Goal: Information Seeking & Learning: Learn about a topic

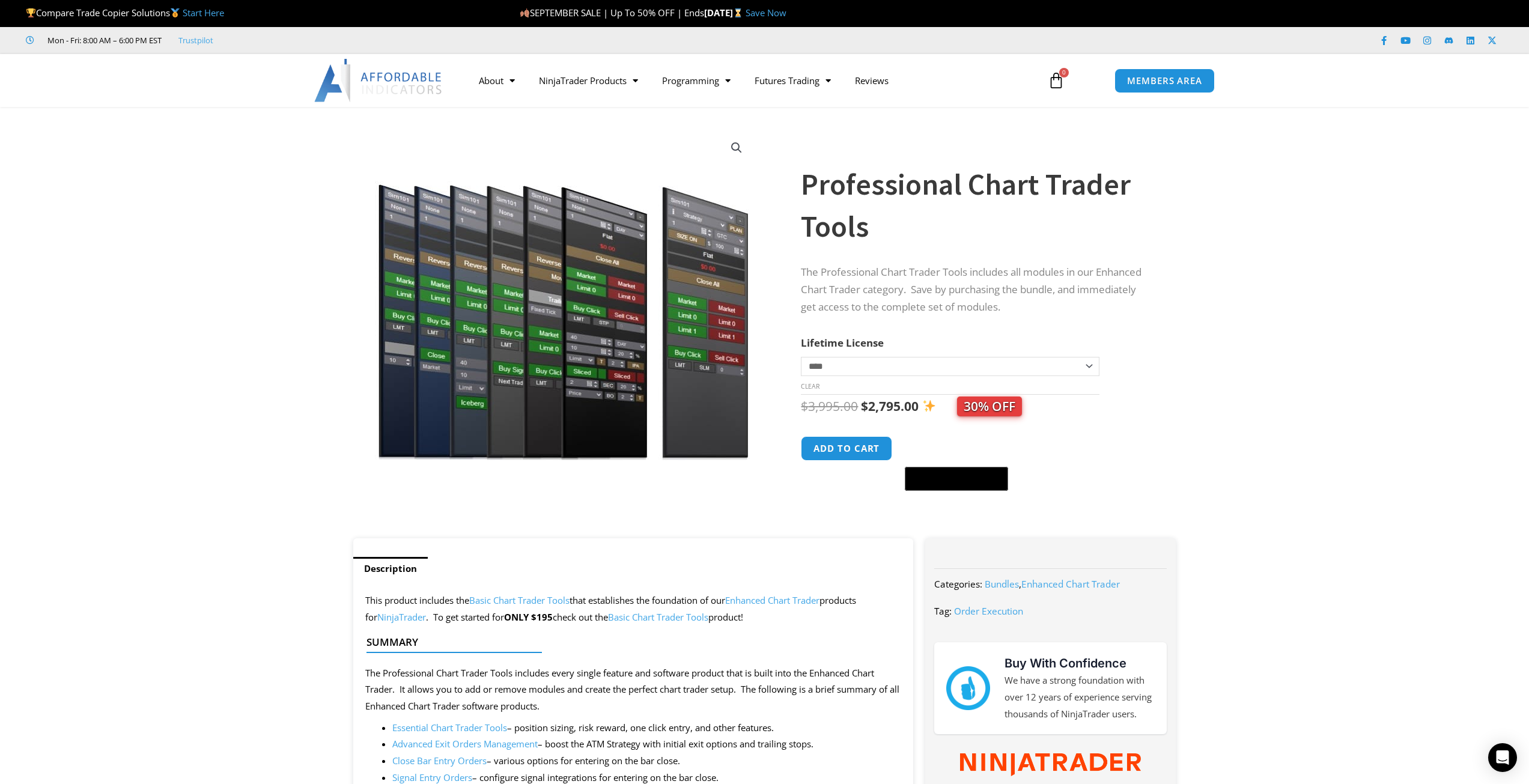
click at [336, 71] on img at bounding box center [379, 81] width 129 height 44
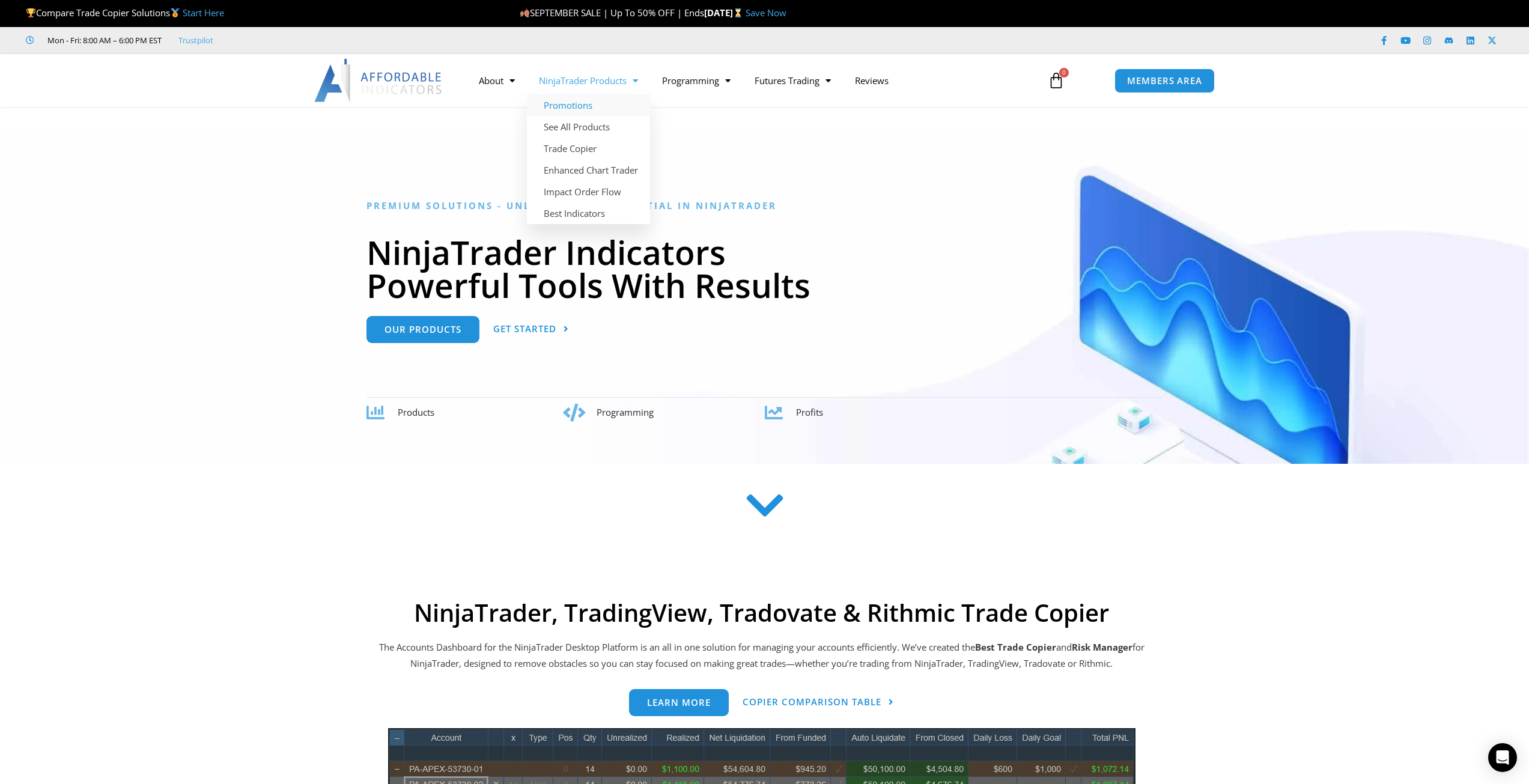
click at [576, 104] on link "Promotions" at bounding box center [588, 105] width 123 height 22
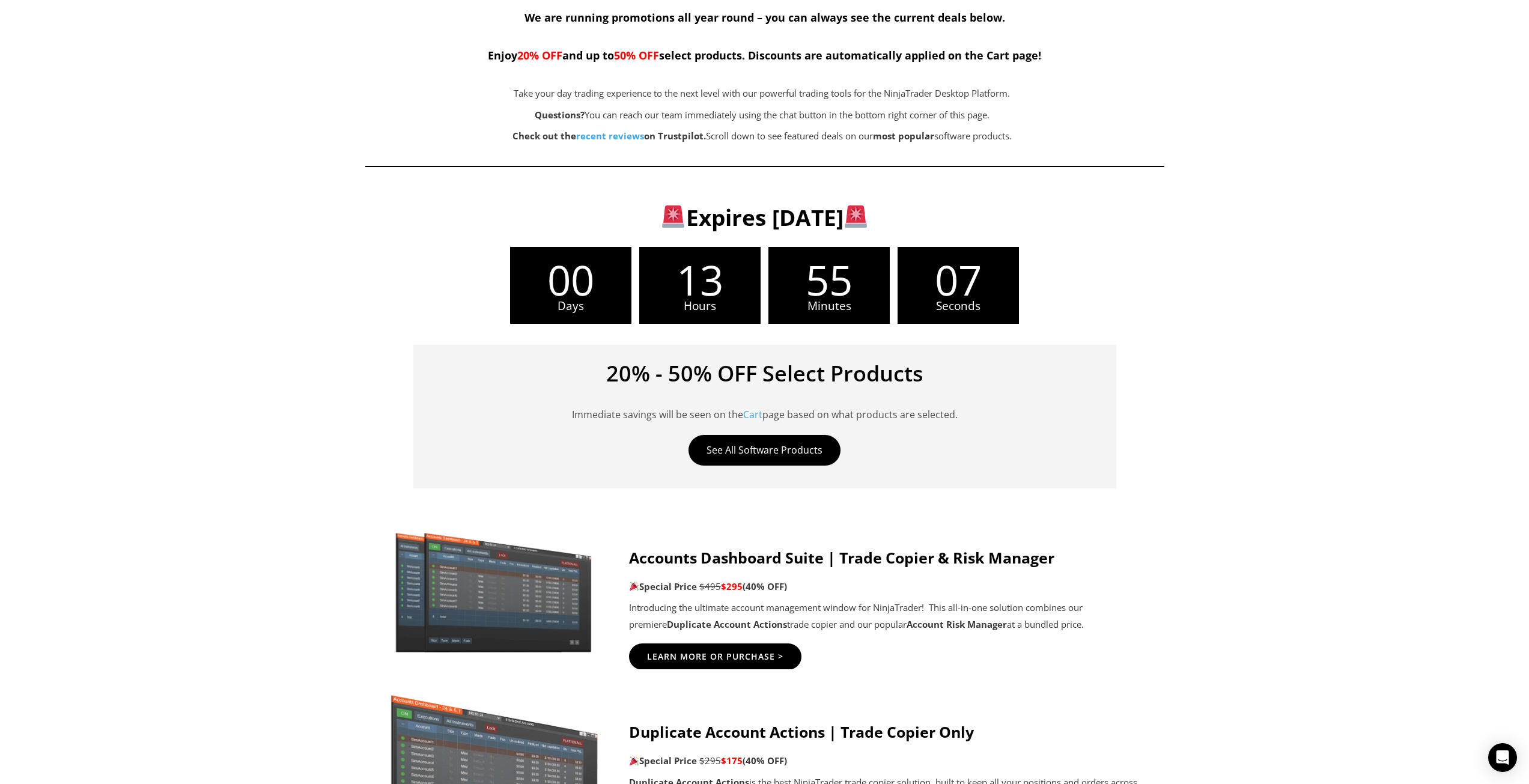
scroll to position [480, 0]
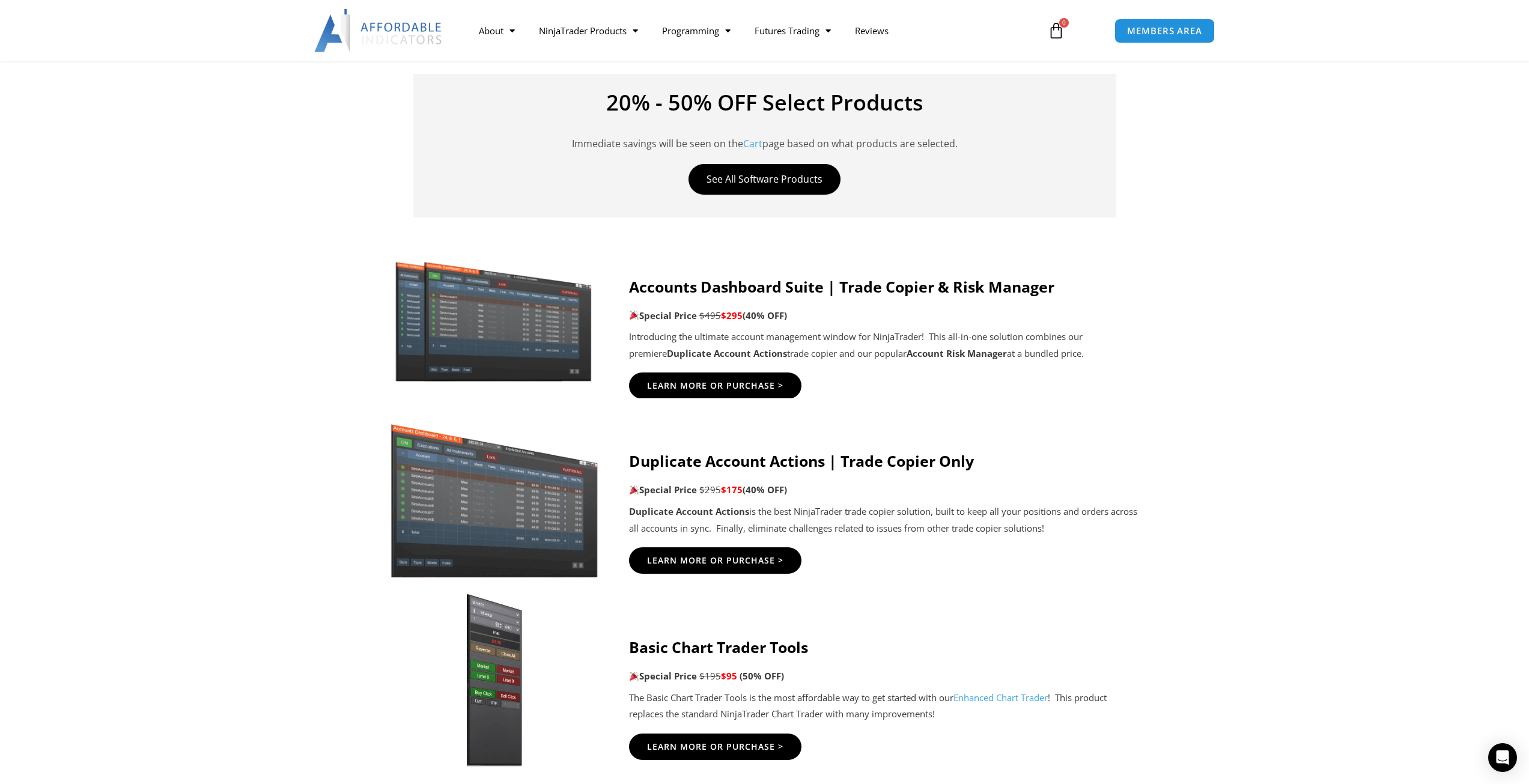
drag, startPoint x: 758, startPoint y: 294, endPoint x: 1010, endPoint y: 300, distance: 252.1
click at [1010, 300] on div "Accounts Dashboard Suite | Trade Copier & Risk Manager Special Price $495 $295 …" at bounding box center [884, 320] width 511 height 85
click at [1008, 287] on strong "Accounts Dashboard Suite | Trade Copier & Risk Manager" at bounding box center [842, 286] width 426 height 20
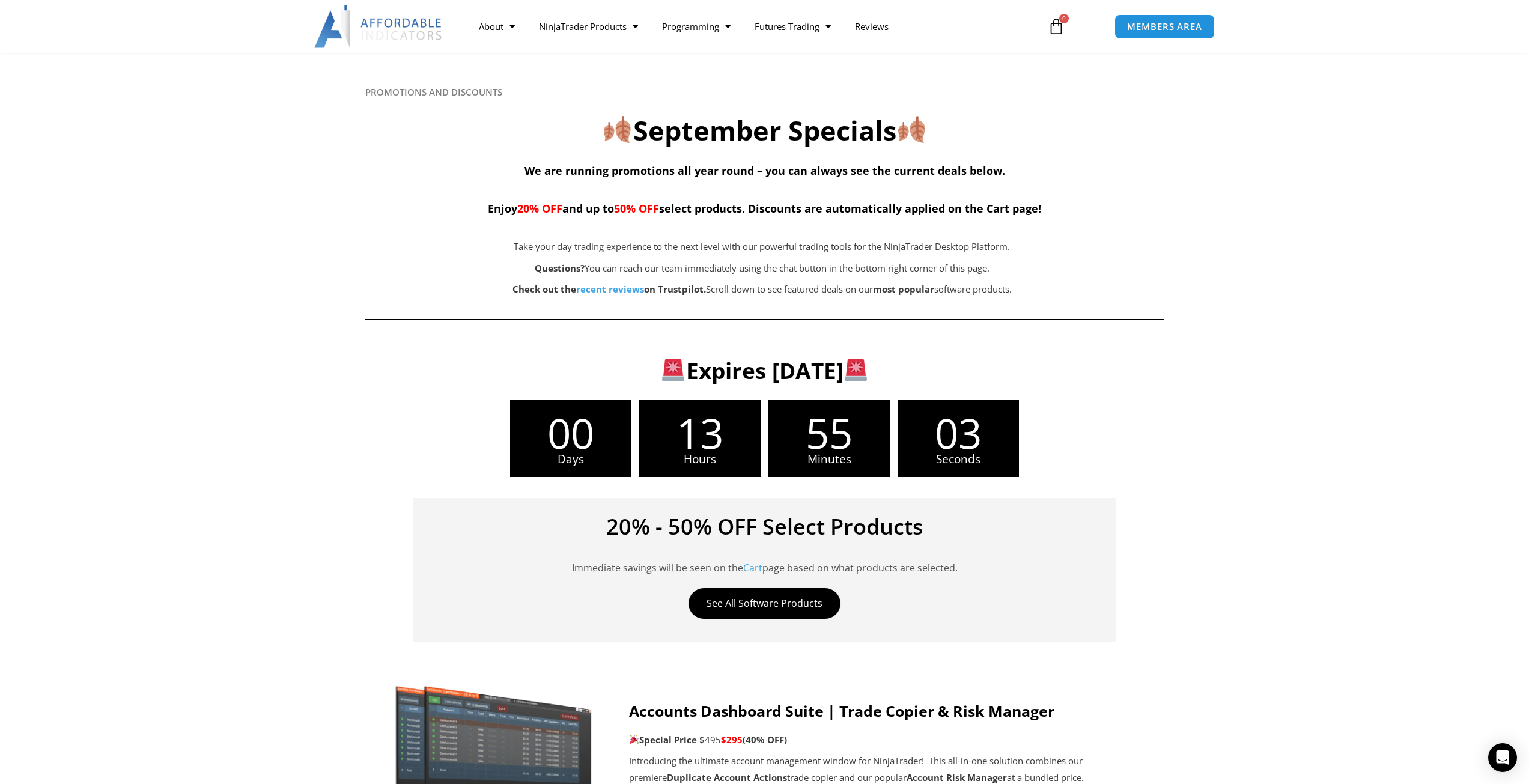
scroll to position [0, 0]
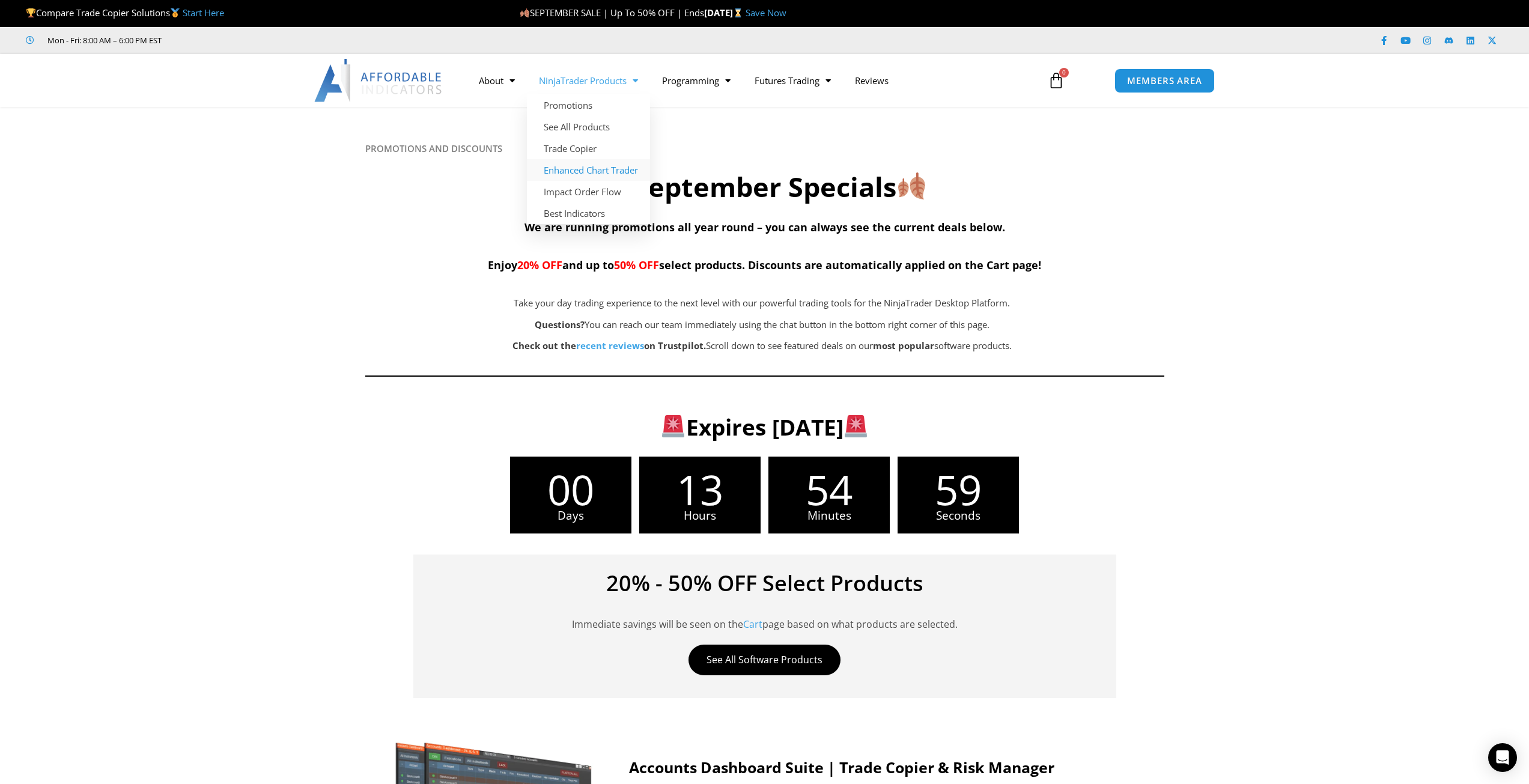
click at [600, 169] on link "Enhanced Chart Trader" at bounding box center [588, 170] width 123 height 22
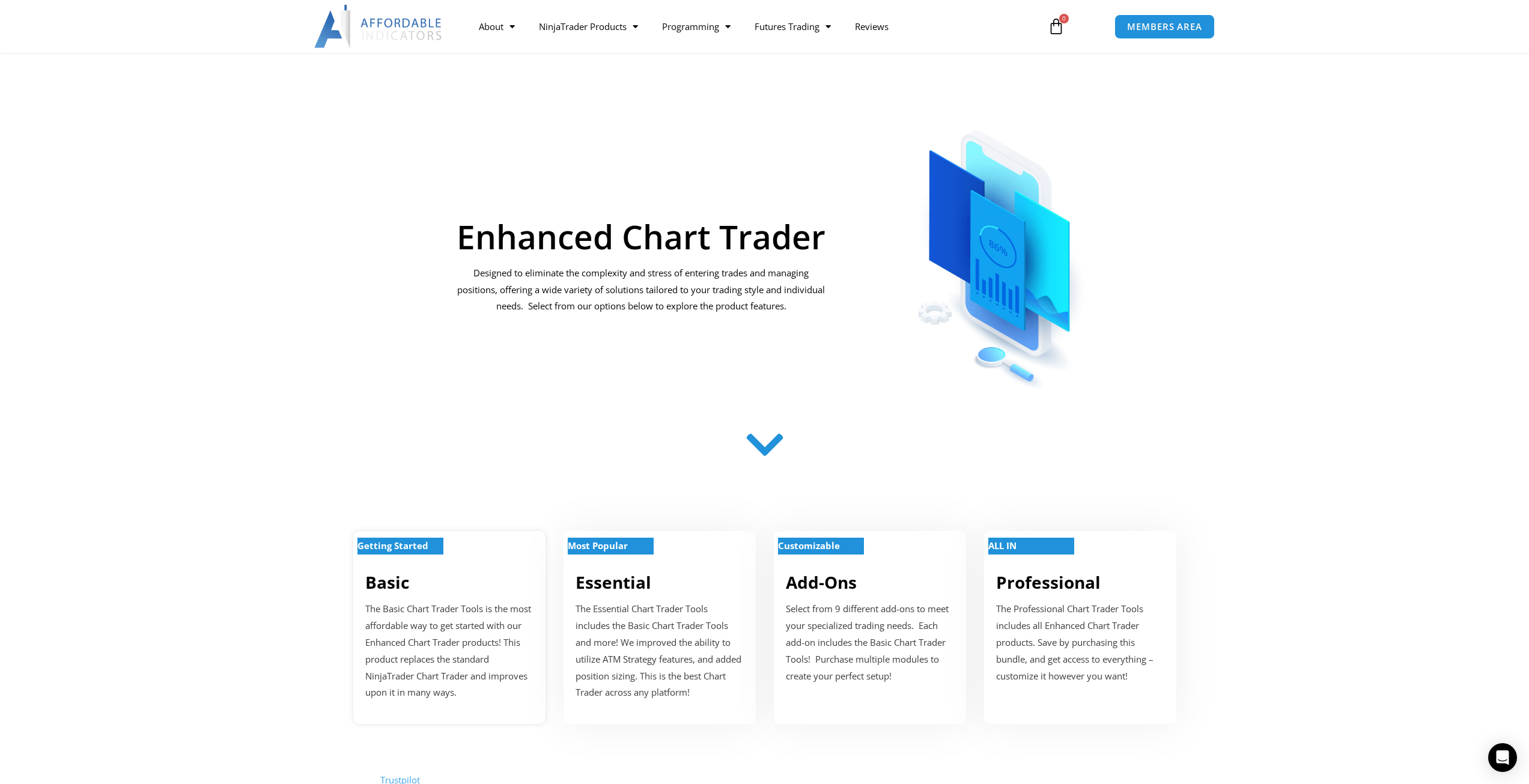
click at [403, 575] on link "Basic" at bounding box center [387, 582] width 44 height 23
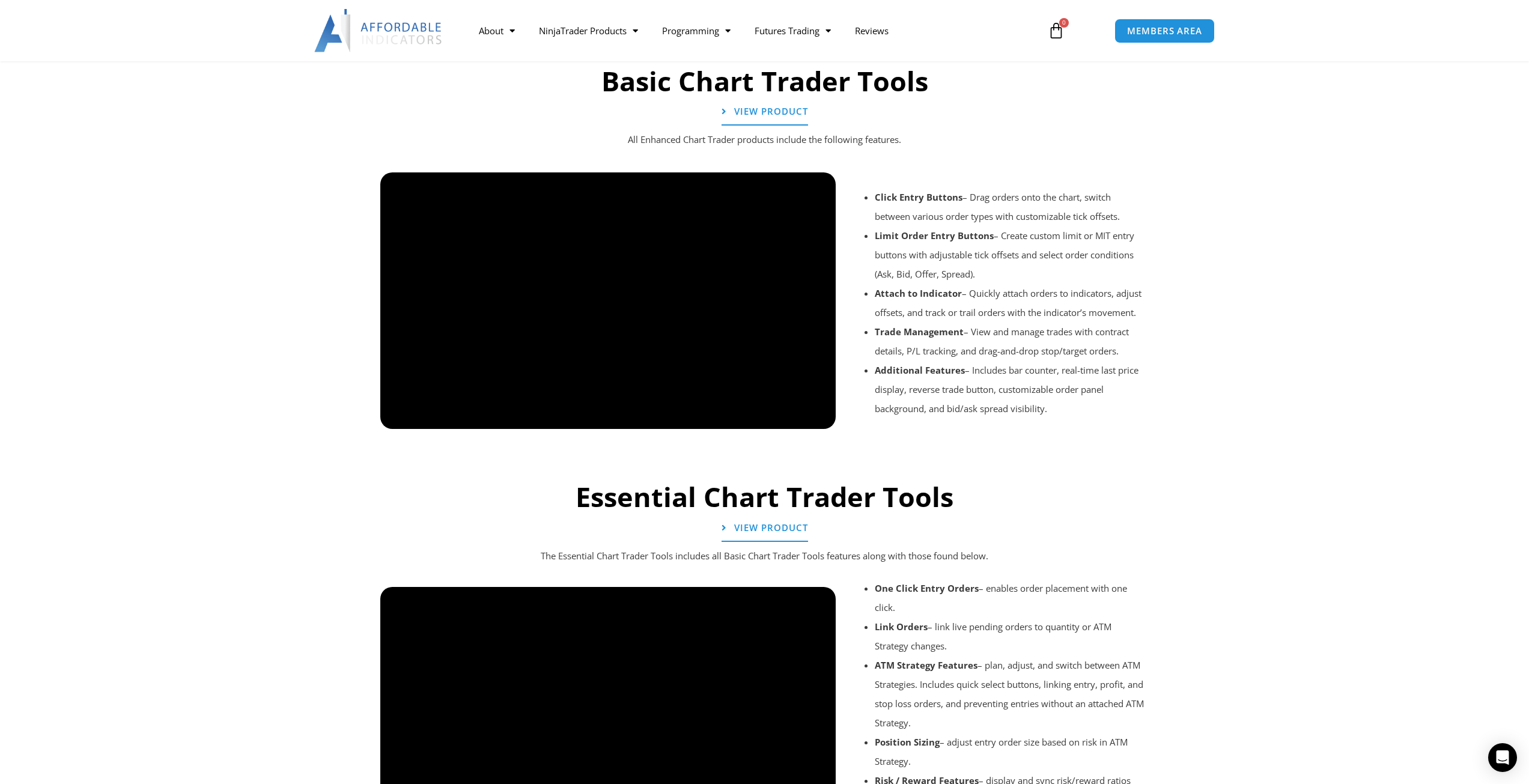
scroll to position [833, 0]
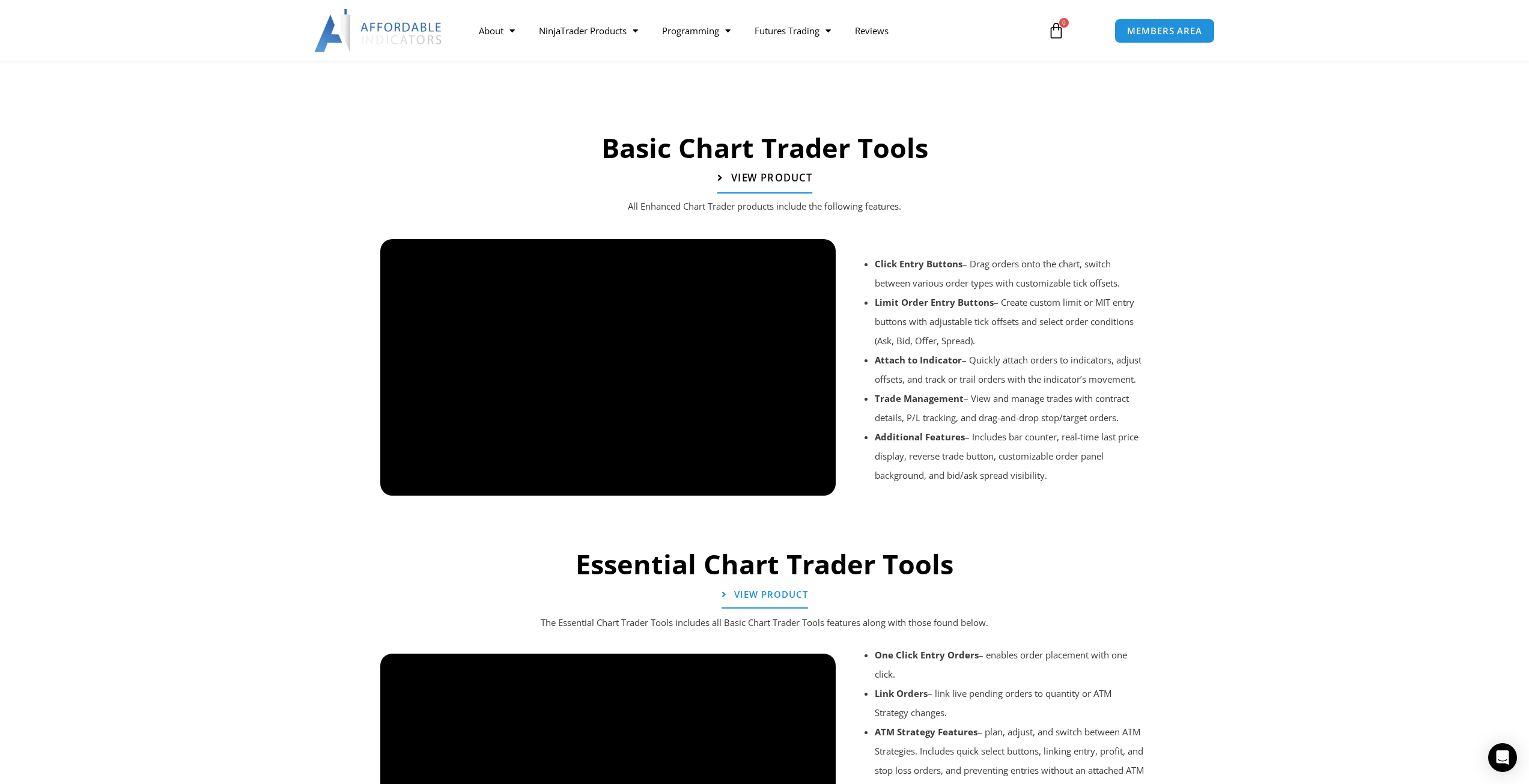
click at [751, 176] on span "View Product" at bounding box center [771, 178] width 81 height 10
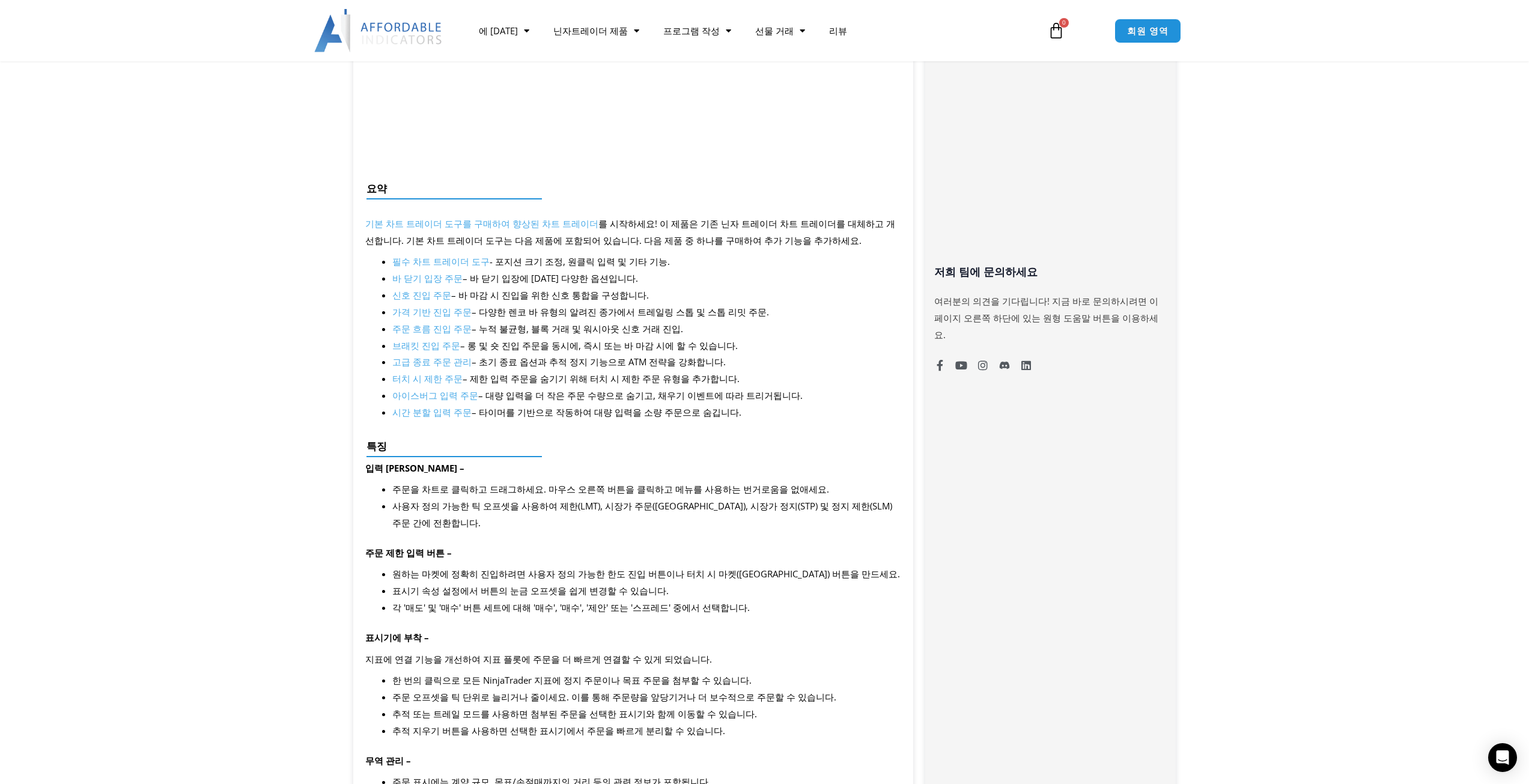
scroll to position [421, 0]
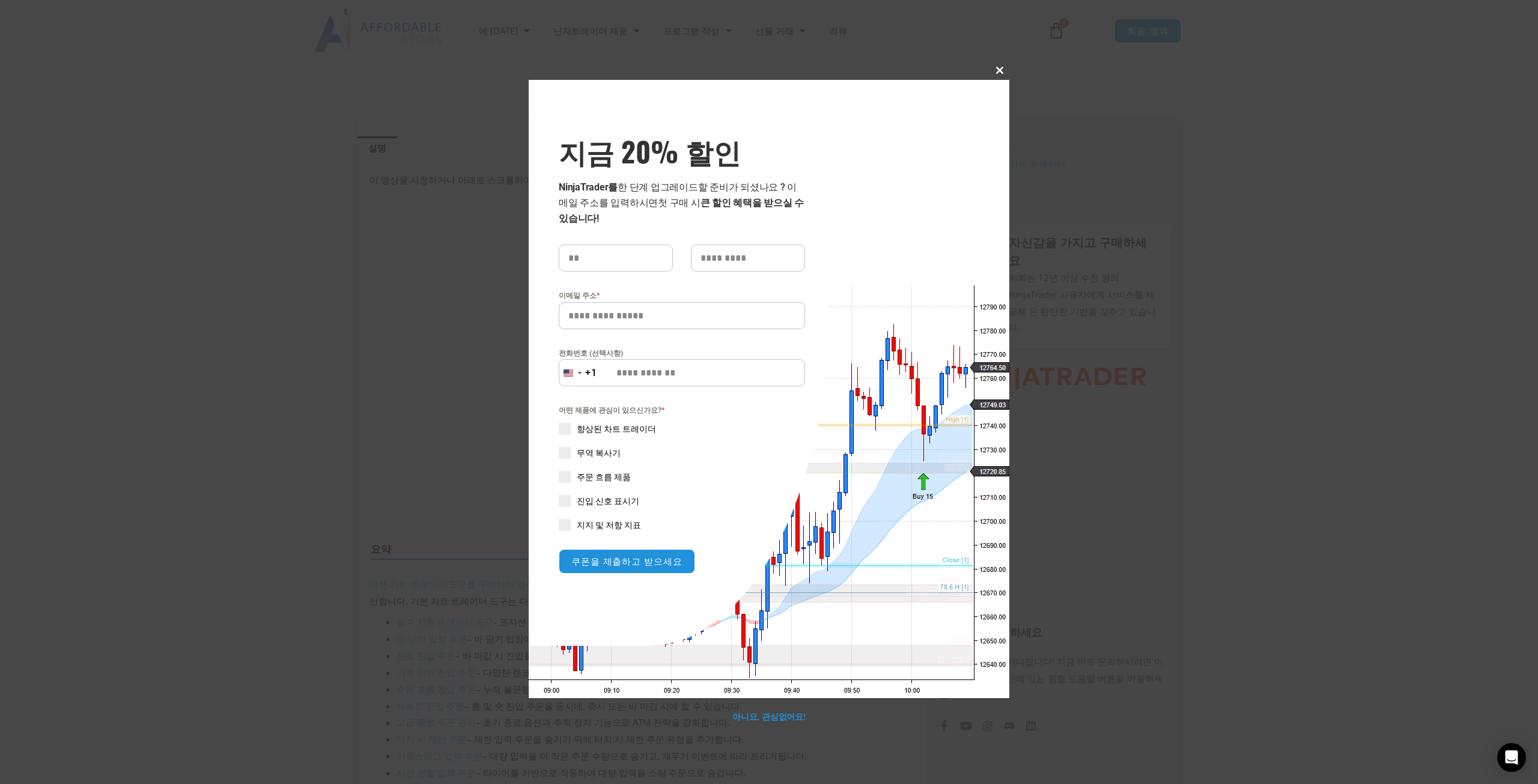
click at [998, 74] on button "이 모듈을 닫습니다" at bounding box center [1000, 70] width 19 height 19
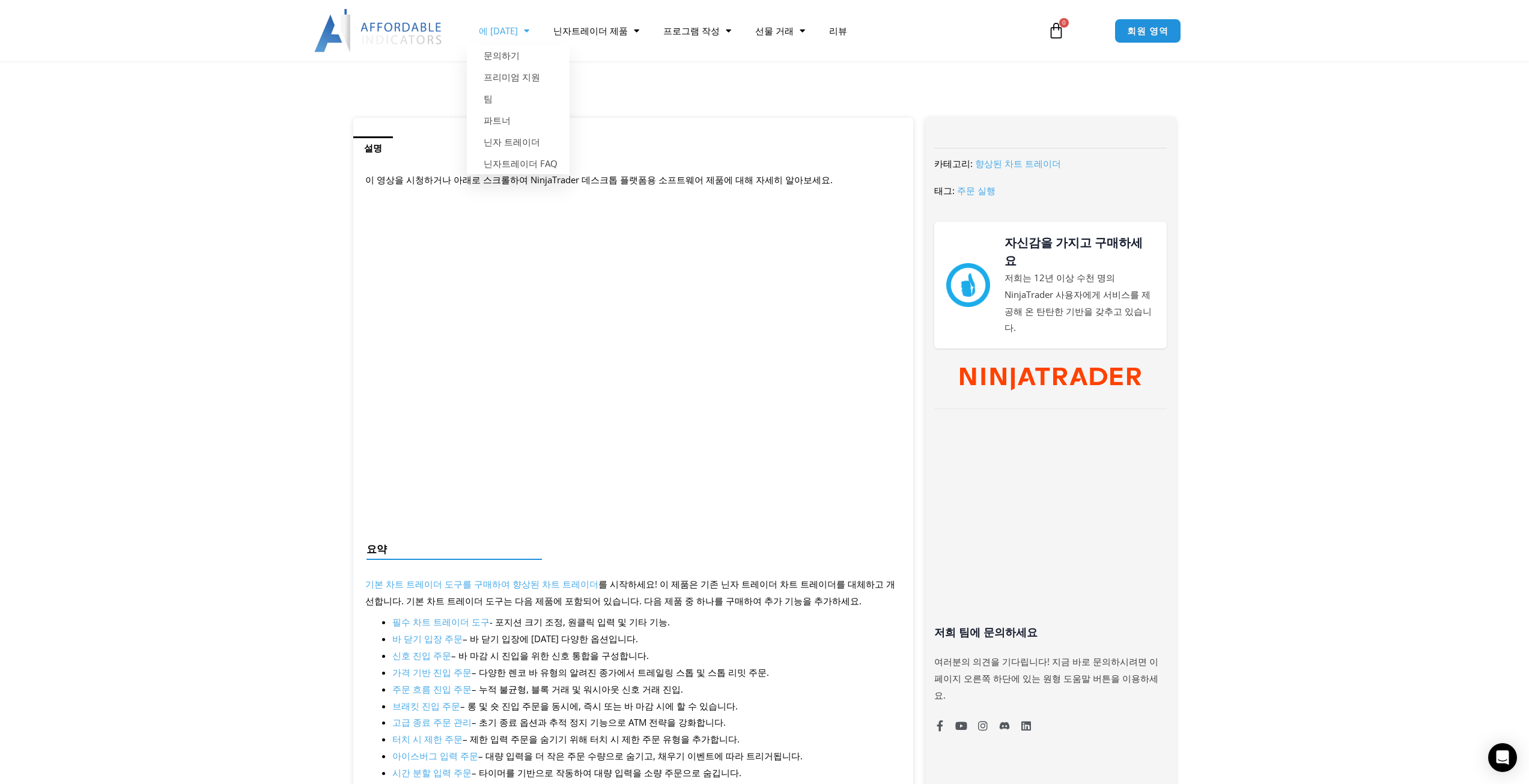
click at [380, 23] on img at bounding box center [379, 31] width 129 height 44
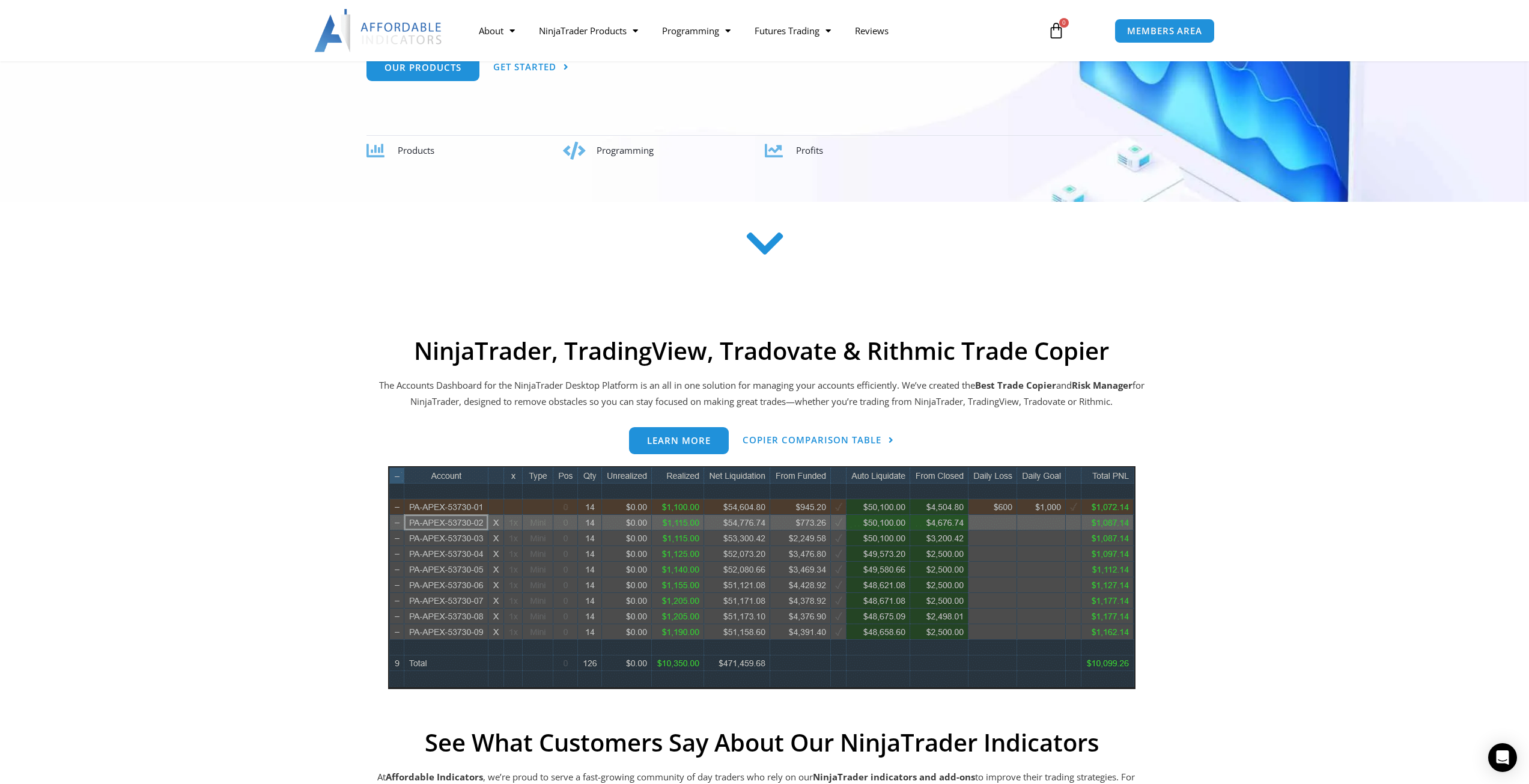
scroll to position [241, 0]
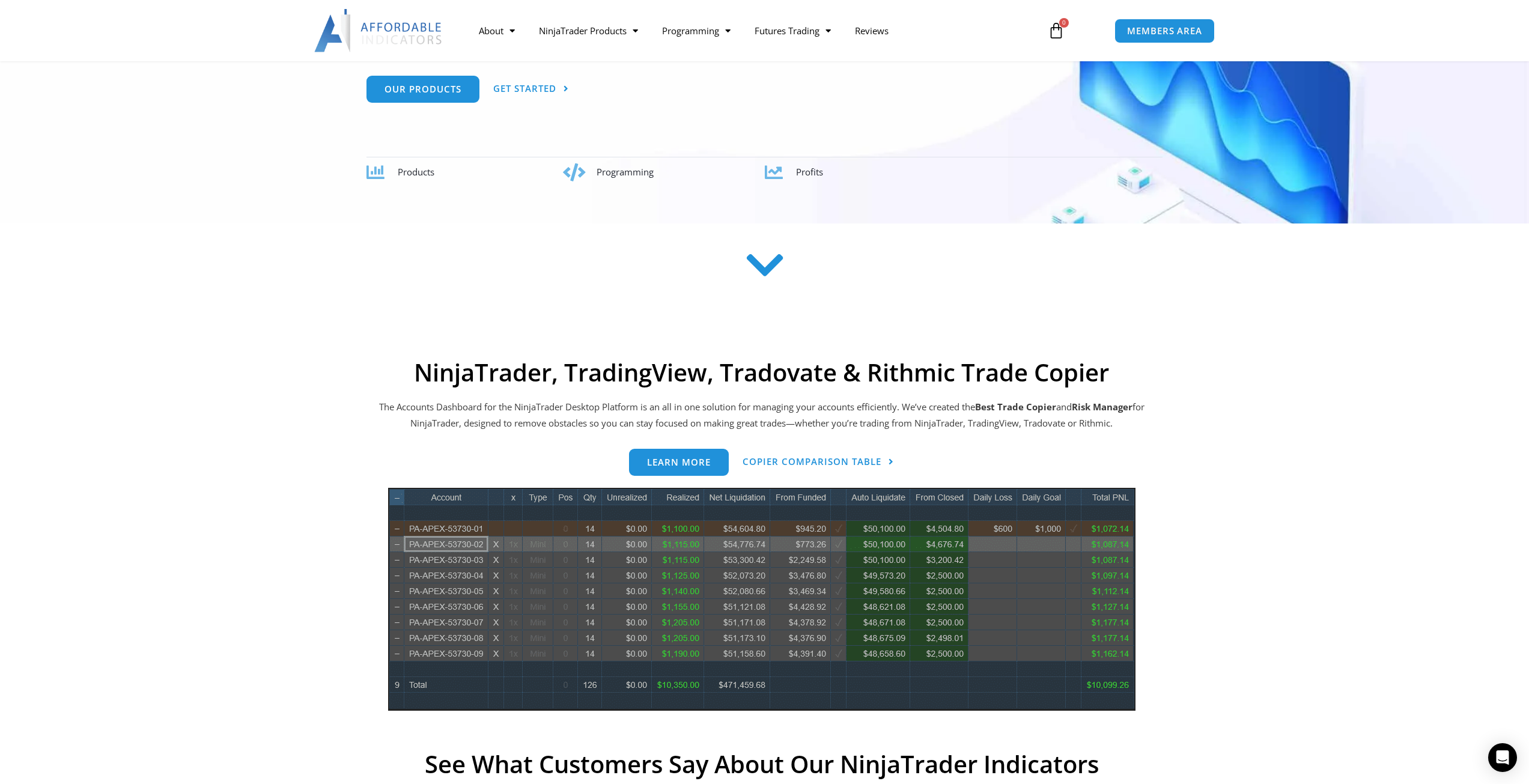
click at [533, 107] on div "Premium Solutions - Unlocking the Potential in NinjaTrader NinjaTrader Indicato…" at bounding box center [765, 70] width 796 height 221
click at [533, 95] on link "Get Started" at bounding box center [531, 89] width 76 height 27
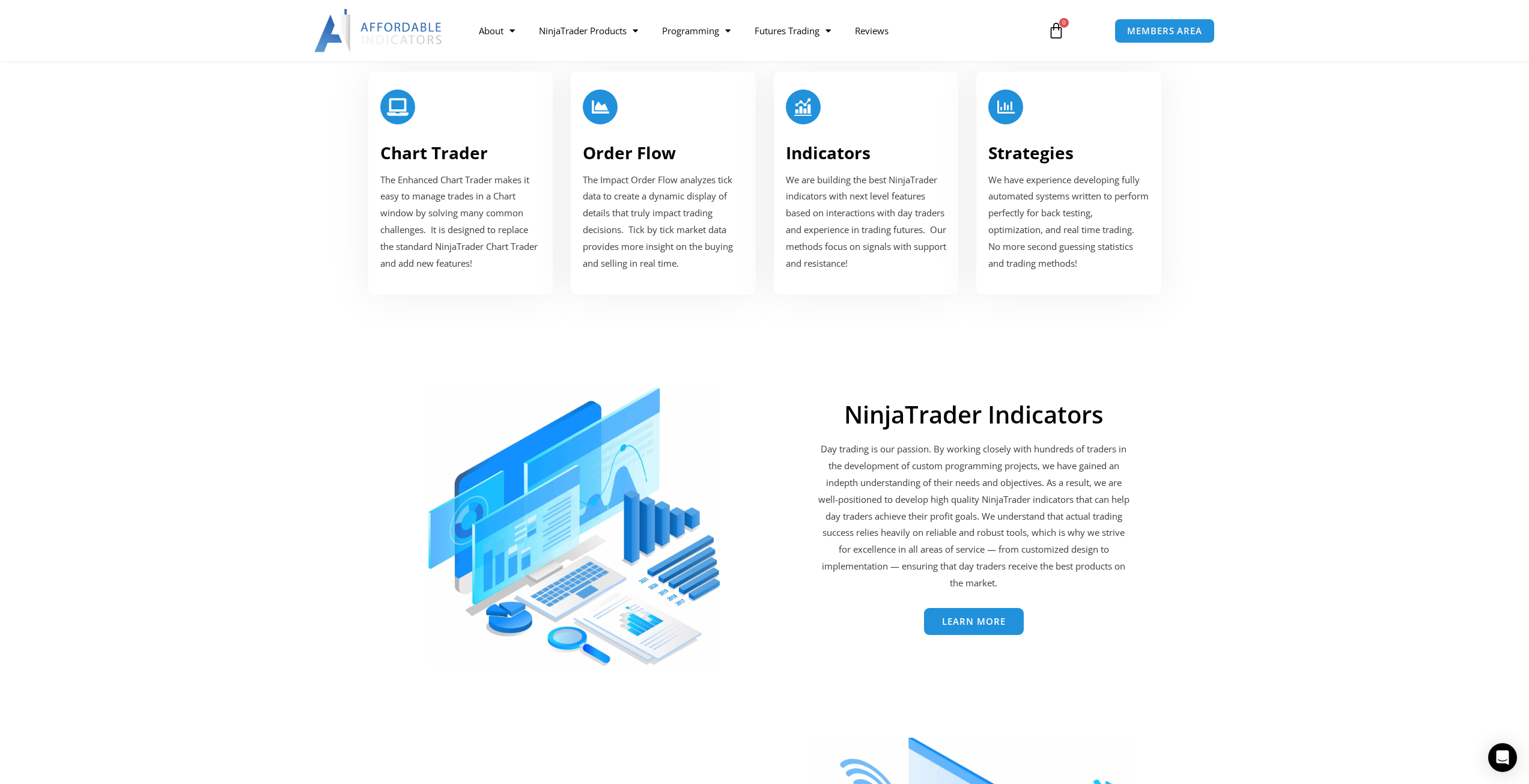
scroll to position [1565, 0]
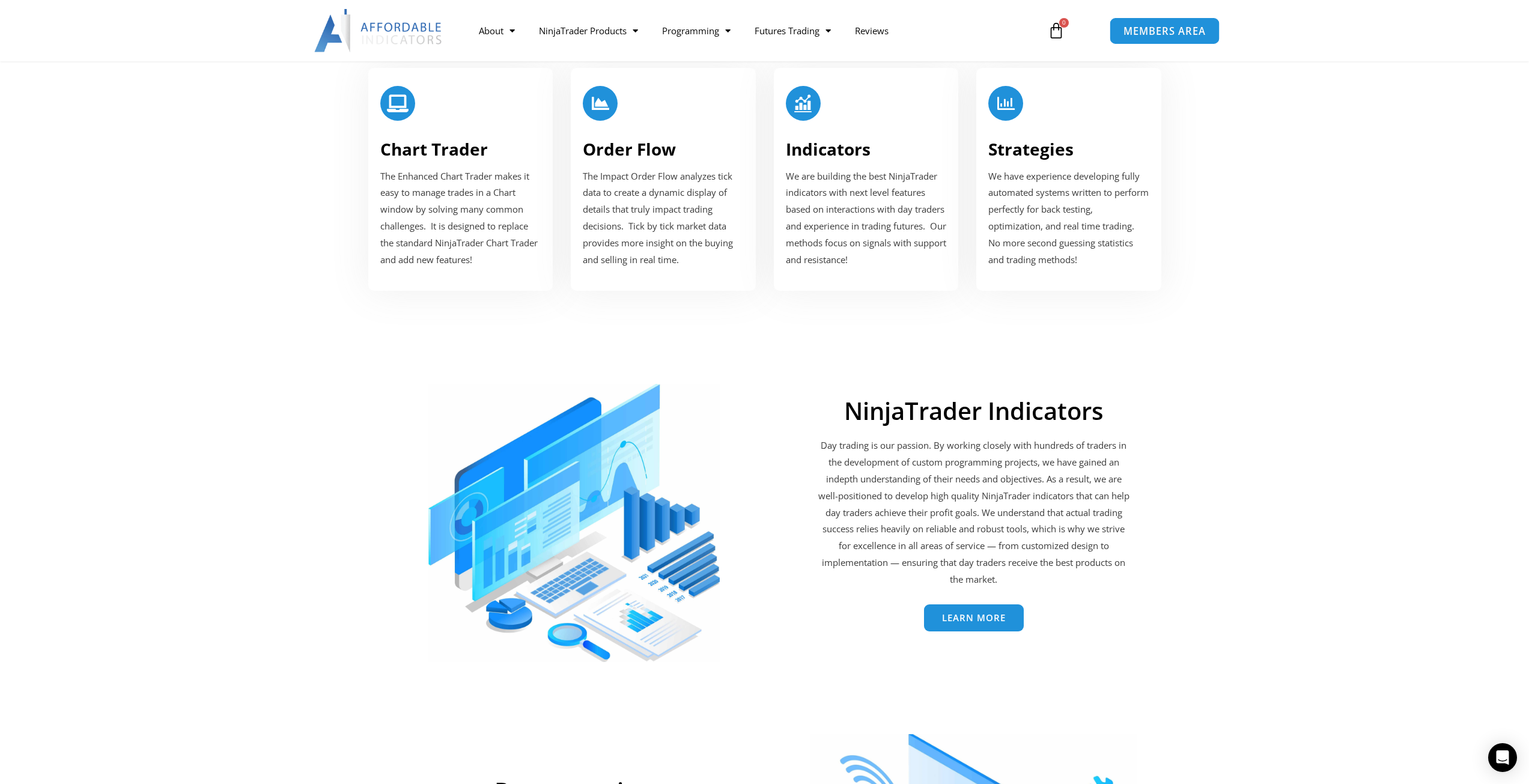
click at [1208, 27] on link "MEMBERS AREA" at bounding box center [1165, 30] width 110 height 27
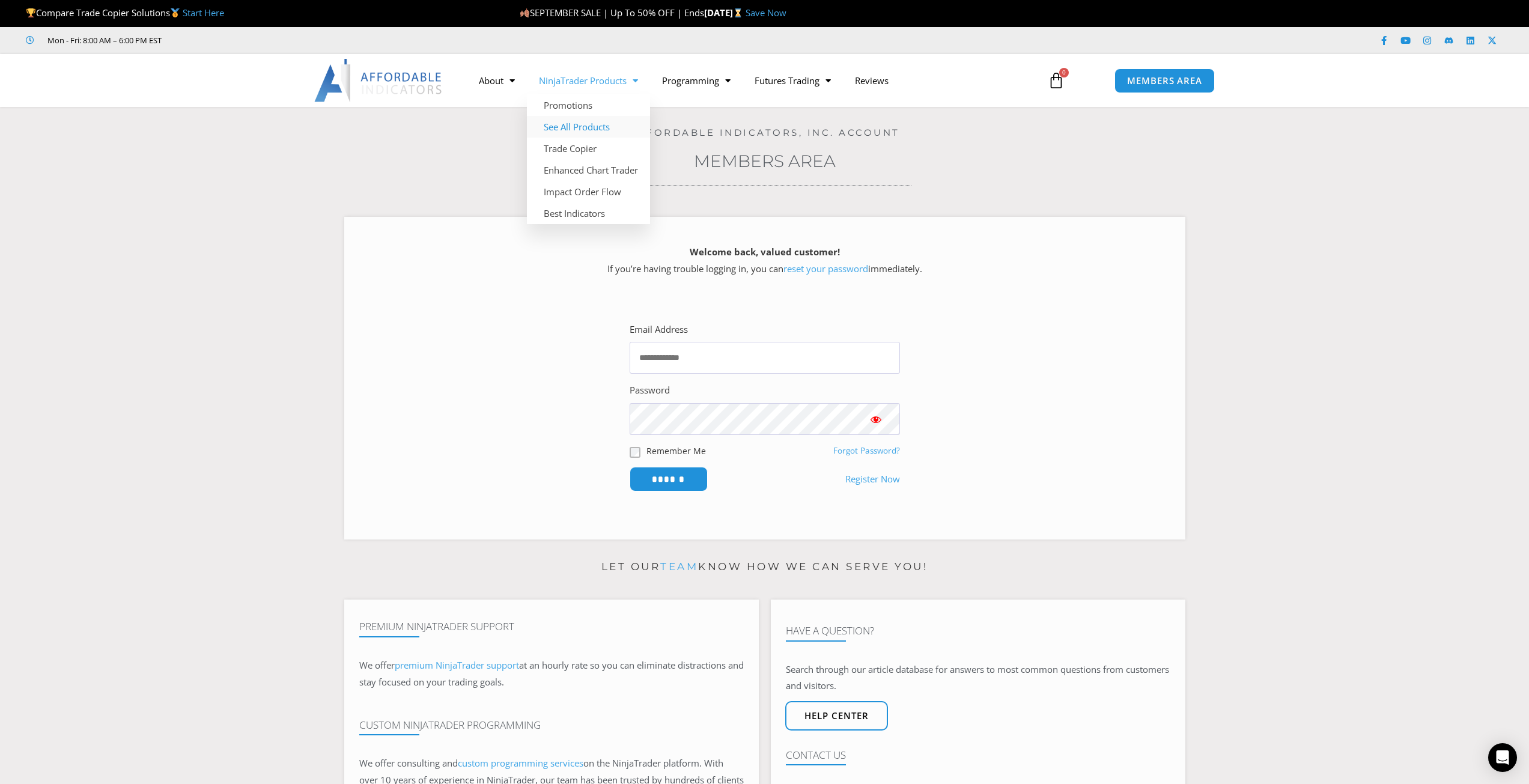
click at [585, 126] on link "See All Products" at bounding box center [588, 127] width 123 height 22
